Goal: Navigation & Orientation: Find specific page/section

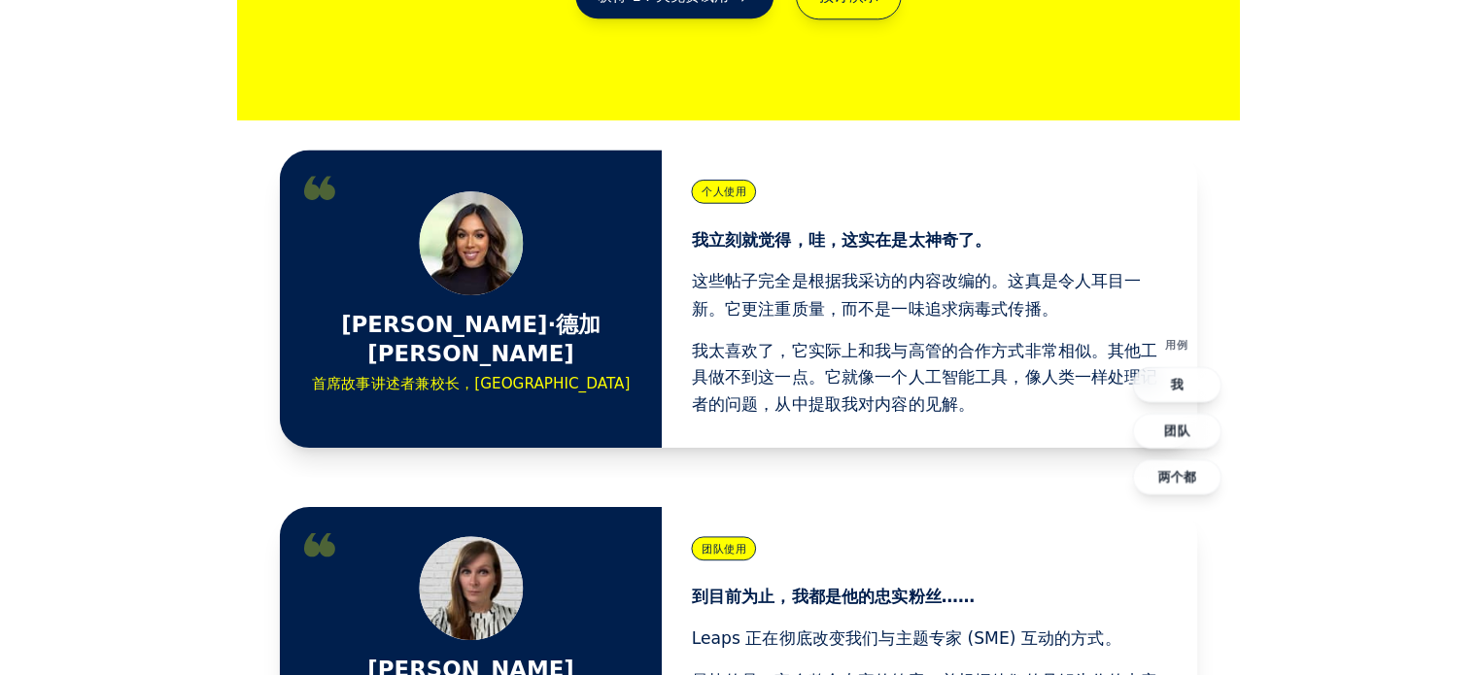
scroll to position [486, 0]
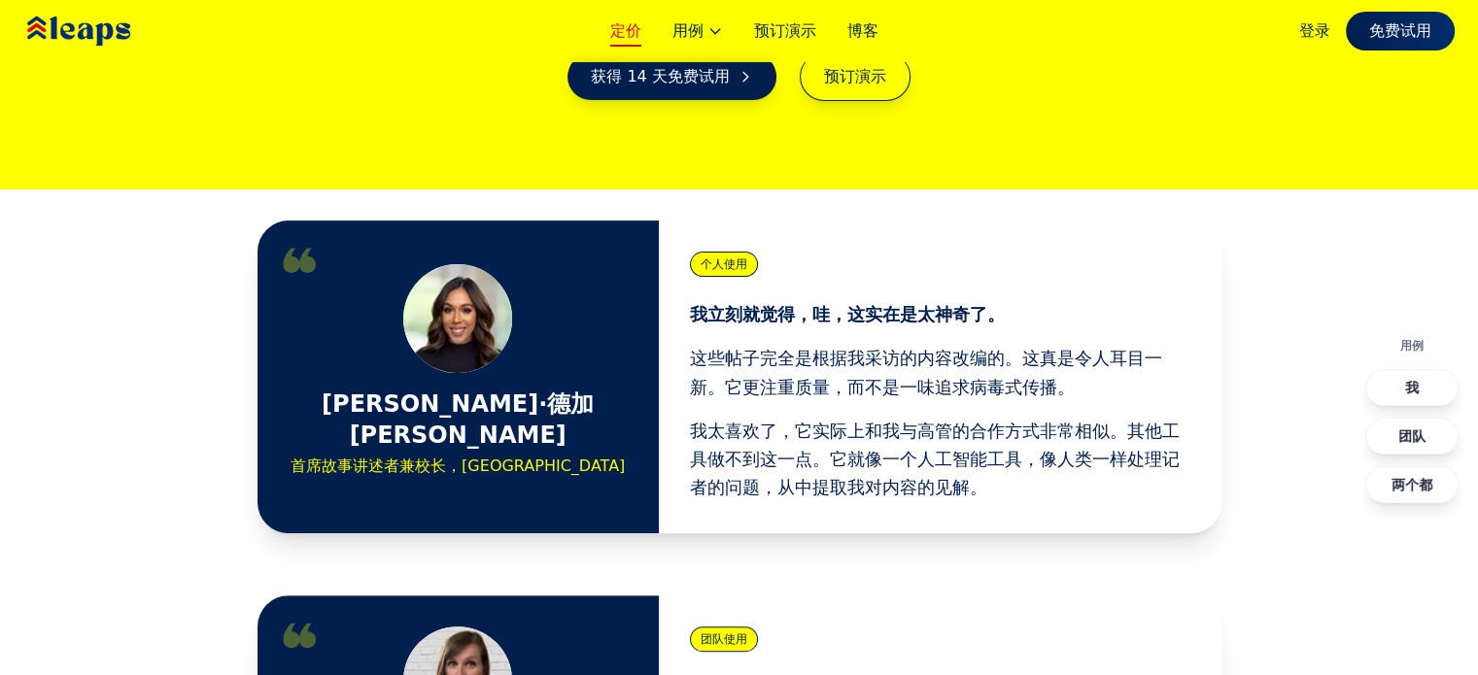
click at [633, 35] on font "定价" at bounding box center [625, 30] width 31 height 18
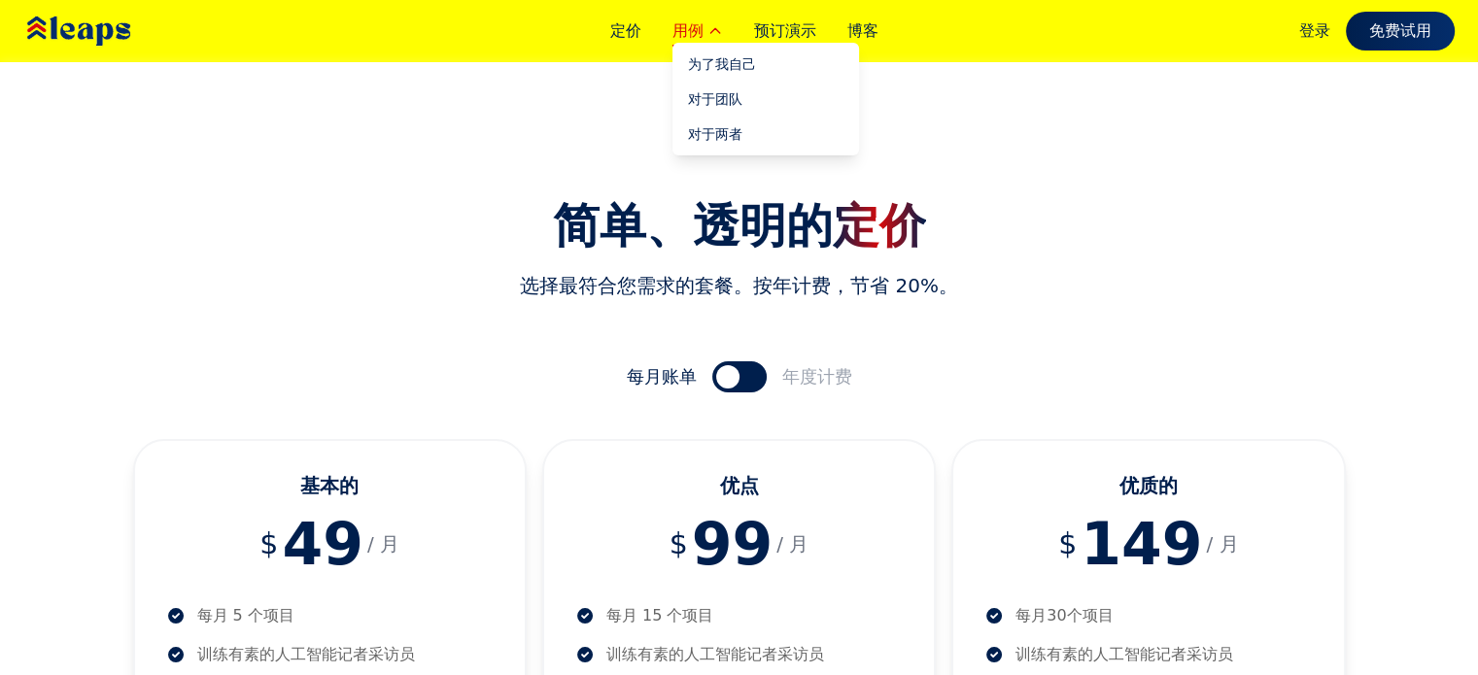
click at [702, 27] on font "用例" at bounding box center [687, 30] width 31 height 18
click at [702, 29] on font "用例" at bounding box center [687, 30] width 31 height 18
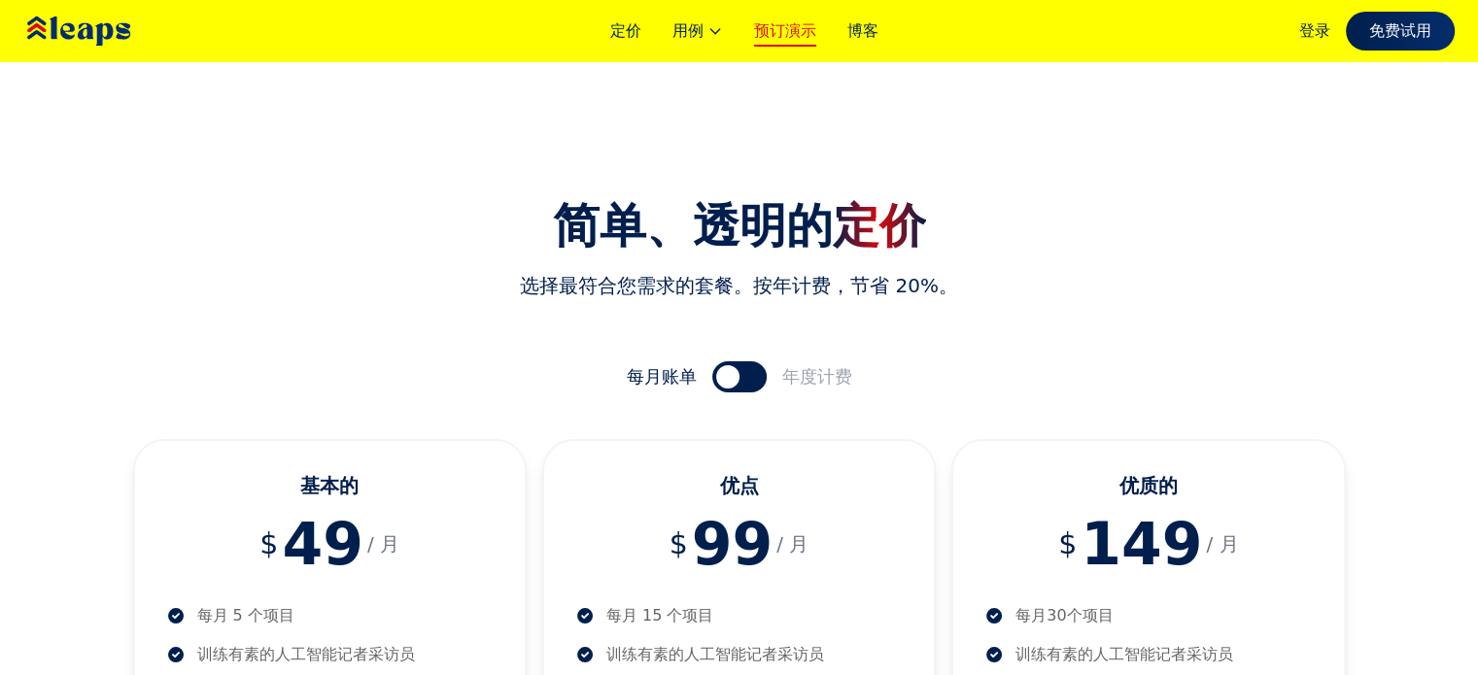
click at [805, 30] on font "预订演示" at bounding box center [785, 30] width 62 height 18
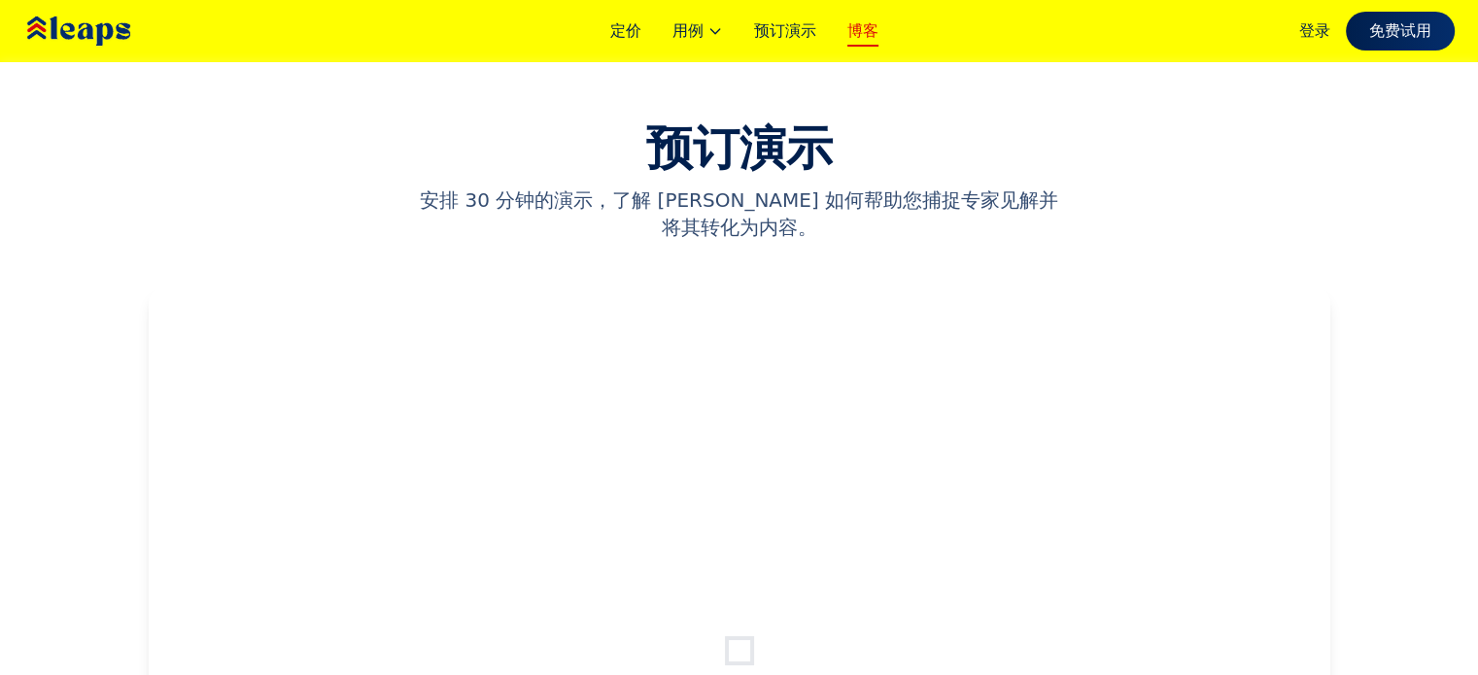
click at [868, 29] on font "博客" at bounding box center [862, 30] width 31 height 18
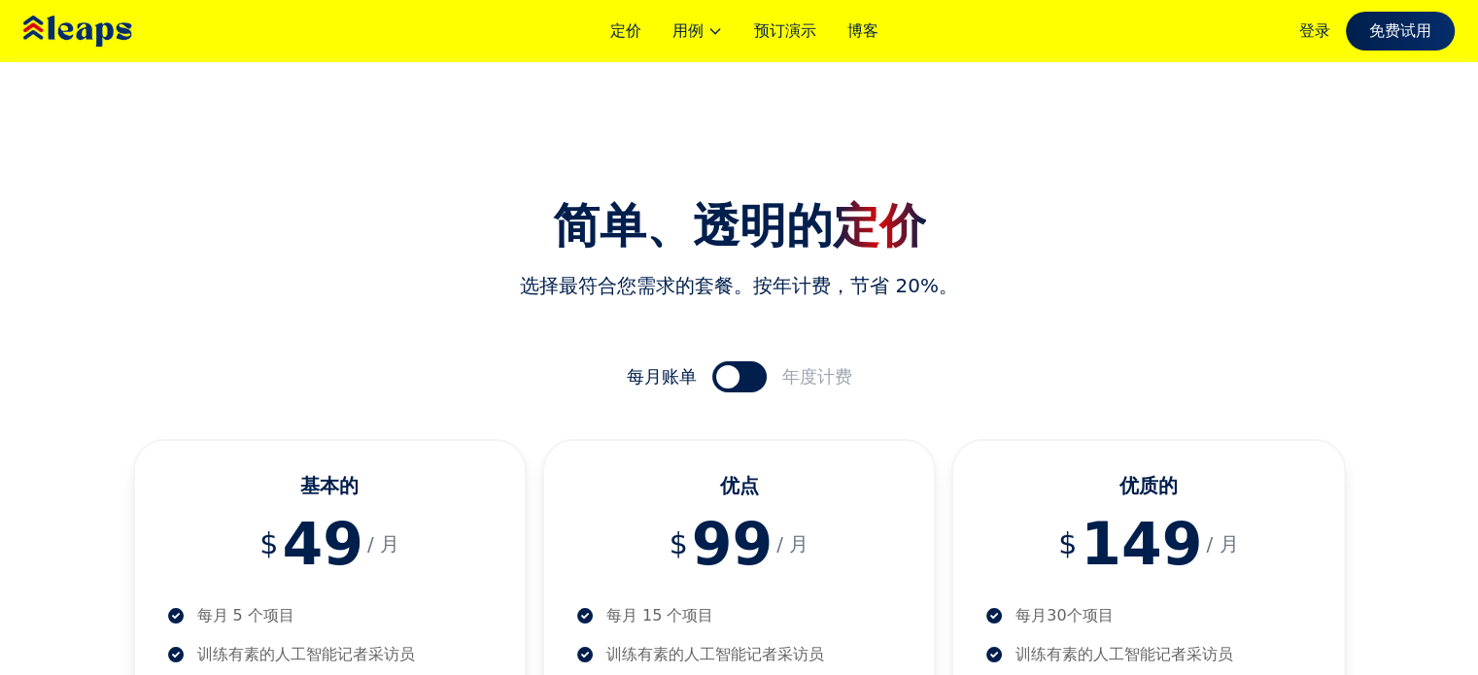
scroll to position [486, 0]
